Goal: Check status: Check status

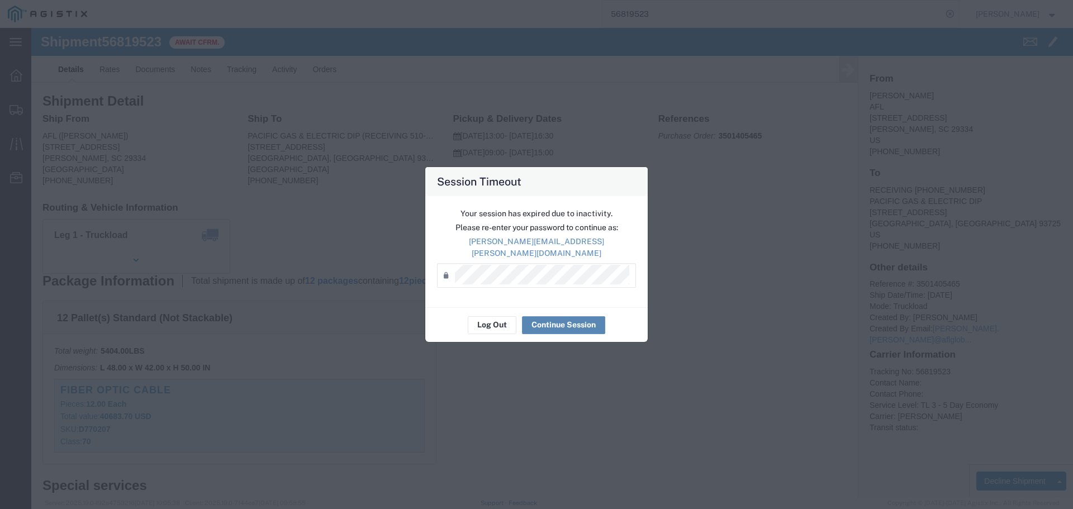
click at [562, 324] on button "Continue Session" at bounding box center [563, 325] width 83 height 18
click at [555, 318] on button "Continue Session" at bounding box center [563, 325] width 83 height 18
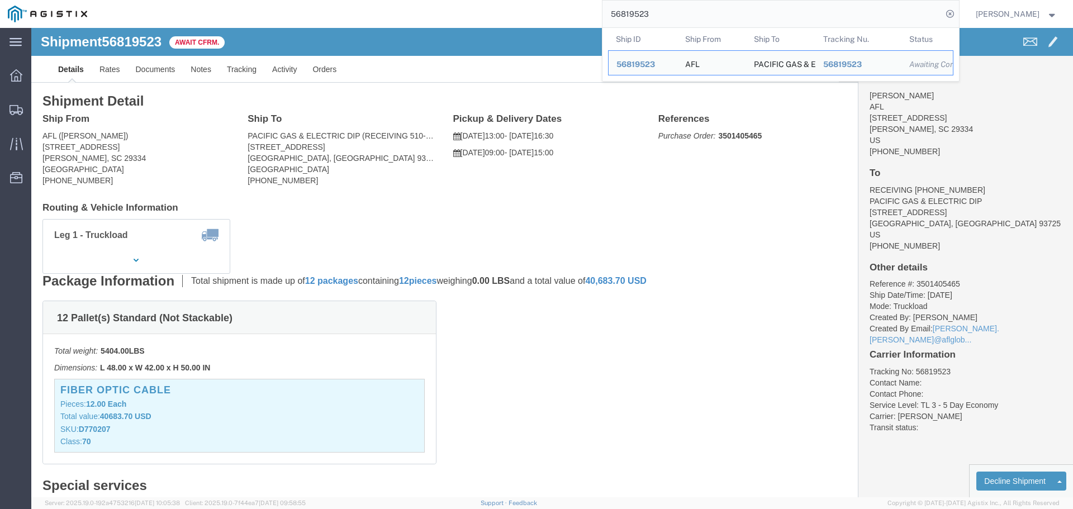
drag, startPoint x: 679, startPoint y: 13, endPoint x: 302, endPoint y: -46, distance: 381.3
click at [302, 0] on html "main_menu Created with Sketch. Collapse Menu Dashboard Shipments Traffic Resour…" at bounding box center [536, 254] width 1073 height 509
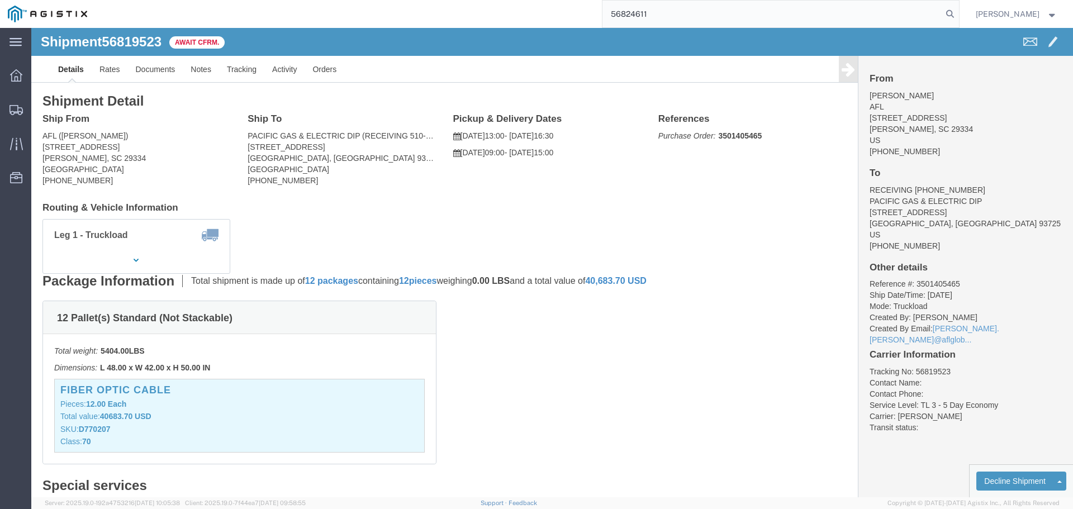
type input "56824611"
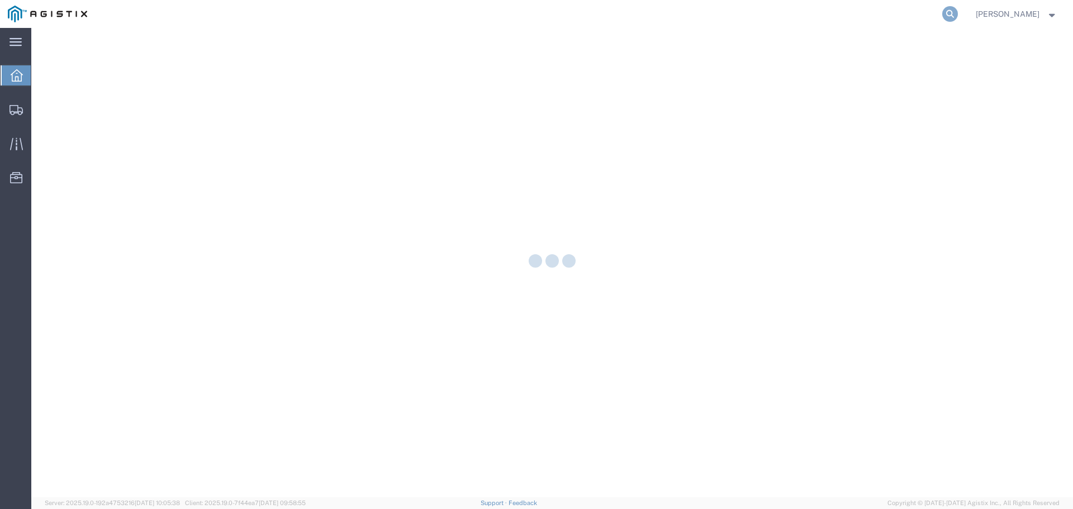
click at [958, 13] on icon at bounding box center [950, 14] width 16 height 16
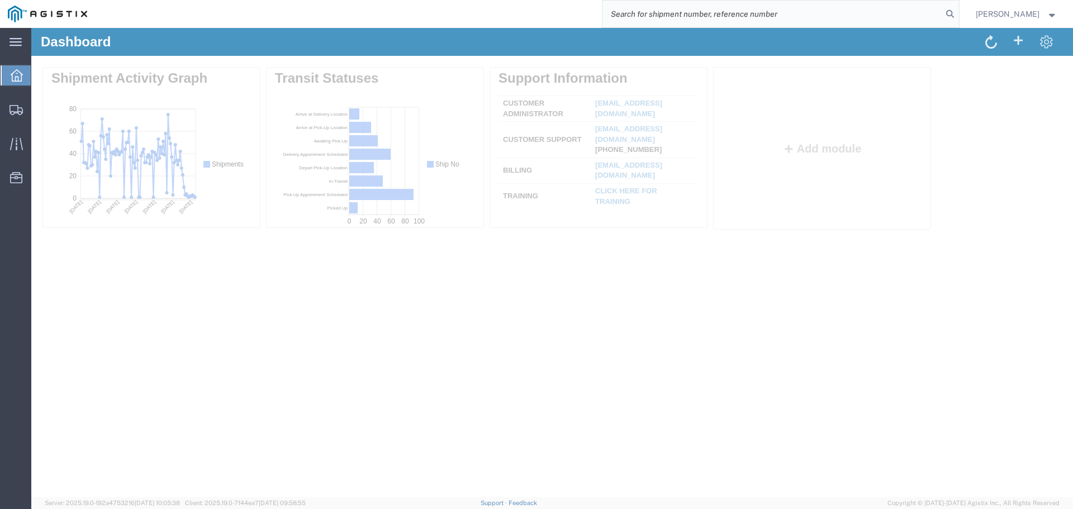
click at [833, 18] on input "search" at bounding box center [772, 14] width 340 height 27
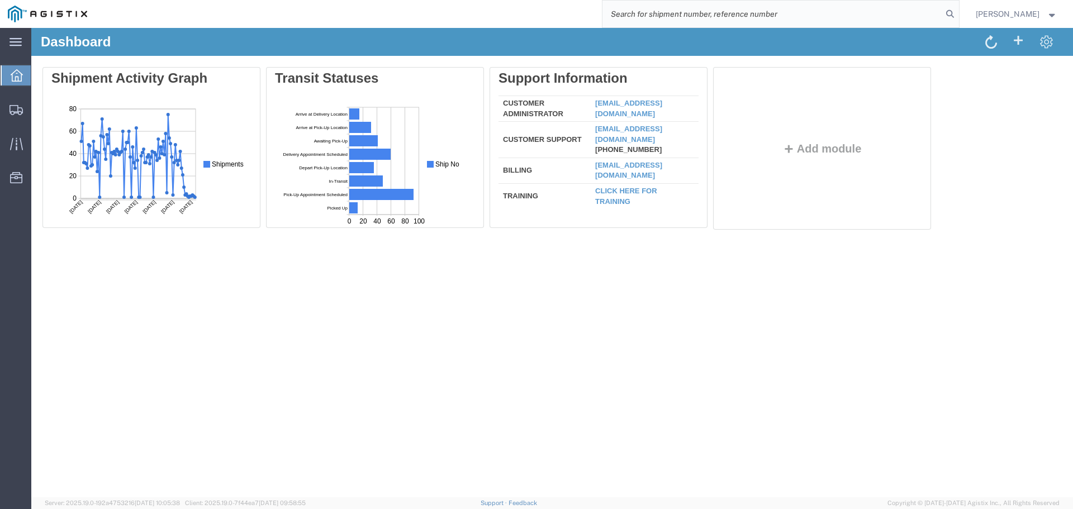
click at [630, 16] on input "search" at bounding box center [772, 14] width 340 height 27
type input "56824611"
